Goal: Information Seeking & Learning: Learn about a topic

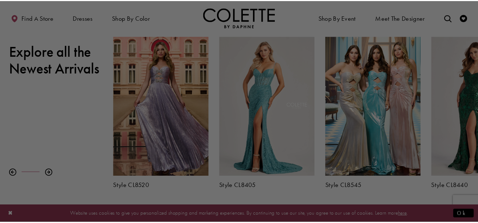
scroll to position [238, 0]
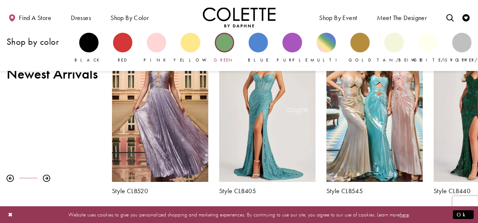
click at [224, 49] on div "Primary block" at bounding box center [224, 42] width 19 height 19
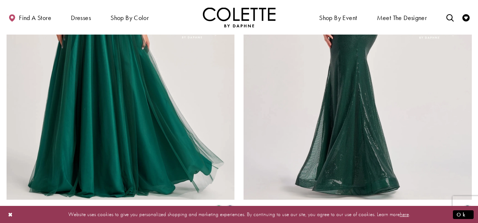
scroll to position [1302, 0]
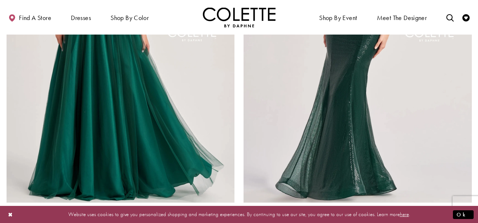
click at [230, 208] on span "Product List" at bounding box center [230, 212] width 9 height 9
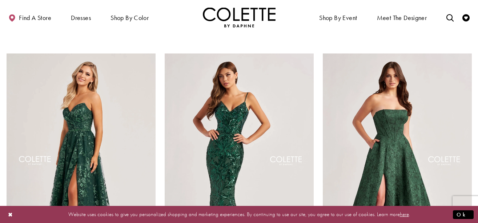
scroll to position [823, 0]
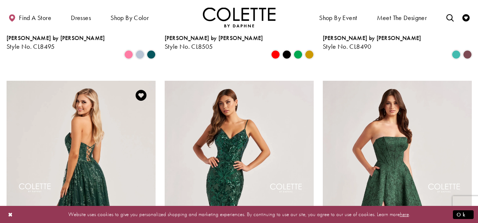
click at [71, 142] on img "Visit Colette by Daphne Style No. CL8260 Page" at bounding box center [81, 189] width 149 height 217
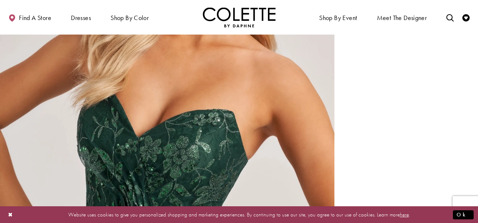
scroll to position [744, 0]
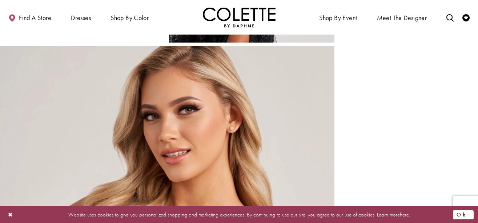
click at [469, 214] on button "Ok" at bounding box center [463, 214] width 21 height 9
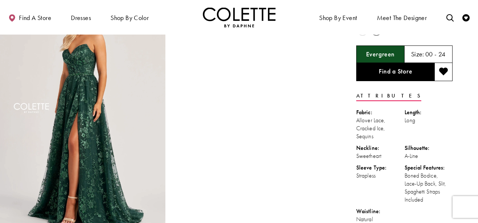
scroll to position [45, 0]
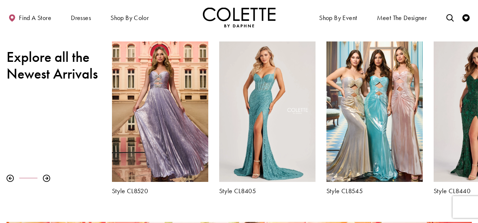
scroll to position [238, 0]
click at [47, 178] on div at bounding box center [46, 178] width 7 height 7
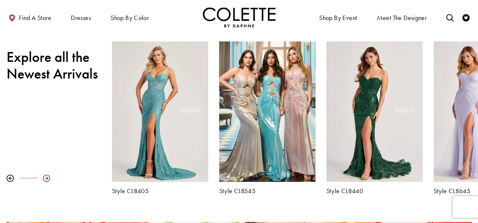
click at [47, 178] on div at bounding box center [46, 178] width 7 height 7
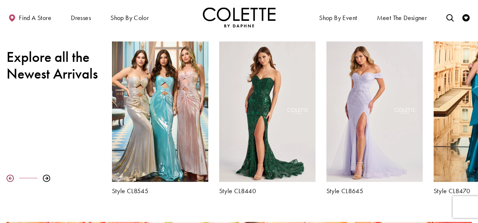
click at [12, 179] on div at bounding box center [10, 178] width 7 height 7
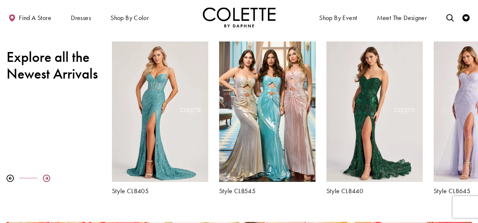
click at [47, 179] on div at bounding box center [46, 178] width 7 height 7
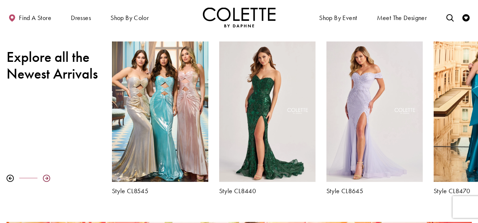
click at [47, 179] on div at bounding box center [46, 178] width 7 height 7
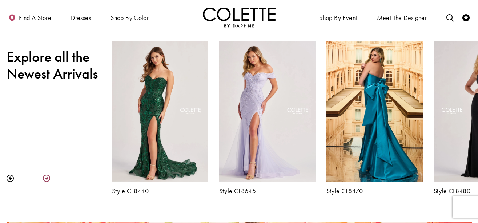
click at [47, 179] on div at bounding box center [46, 178] width 7 height 7
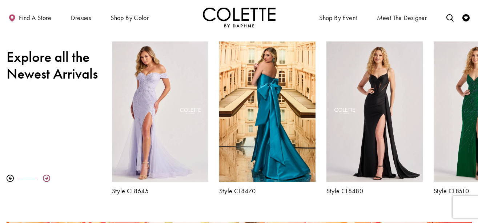
click at [47, 179] on div at bounding box center [46, 178] width 7 height 7
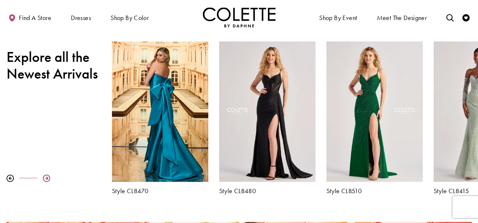
click at [47, 179] on div at bounding box center [46, 178] width 7 height 7
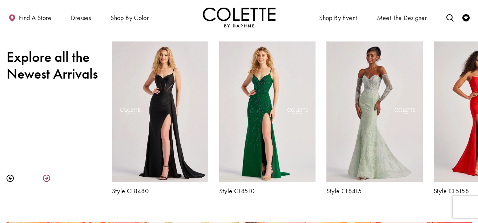
click at [47, 179] on div at bounding box center [46, 178] width 7 height 7
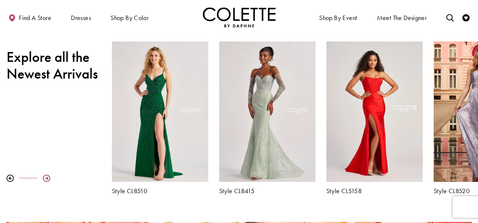
click at [47, 179] on div at bounding box center [46, 178] width 7 height 7
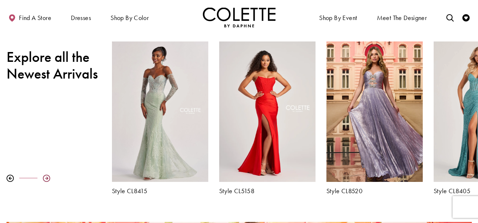
click at [47, 179] on div at bounding box center [46, 178] width 7 height 7
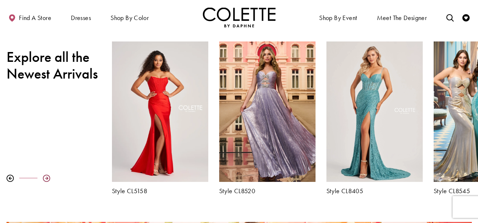
click at [47, 179] on div at bounding box center [46, 178] width 7 height 7
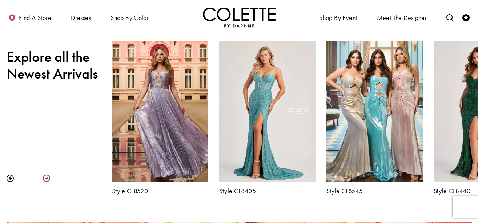
click at [47, 179] on div at bounding box center [46, 178] width 7 height 7
